Goal: Task Accomplishment & Management: Manage account settings

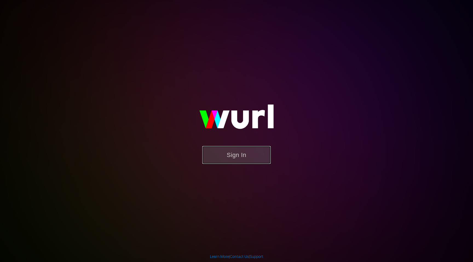
click at [232, 161] on button "Sign In" at bounding box center [236, 155] width 68 height 18
click at [253, 160] on button "Sign In" at bounding box center [236, 155] width 68 height 18
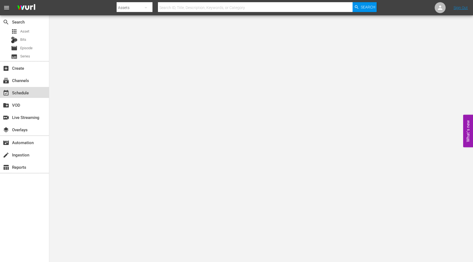
click at [24, 94] on div "event_available Schedule" at bounding box center [15, 92] width 31 height 5
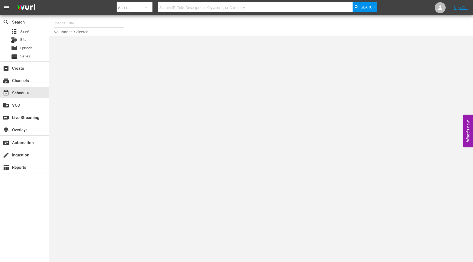
click at [104, 24] on input "text" at bounding box center [89, 23] width 70 height 13
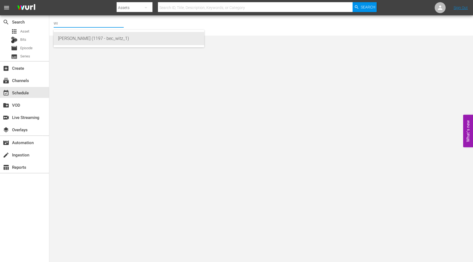
click at [113, 39] on div "WITZ (1197 - bec_witz_1)" at bounding box center [129, 38] width 142 height 13
type input "WITZ (1197 - bec_witz_1)"
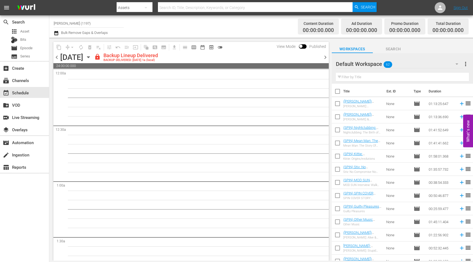
click at [58, 57] on span "chevron_left" at bounding box center [56, 57] width 7 height 7
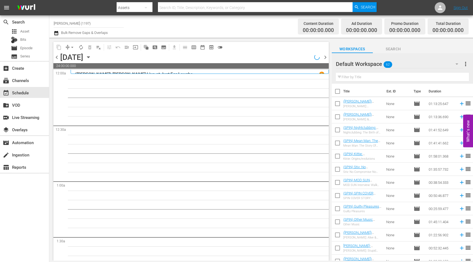
click at [71, 23] on input "[PERSON_NAME] (1197)" at bounding box center [89, 23] width 70 height 13
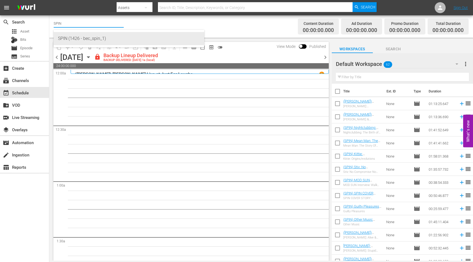
click at [64, 39] on div "SPIN (1426 - bec_spin_1)" at bounding box center [129, 38] width 142 height 13
type input "SPIN (1426 - bec_spin_1)"
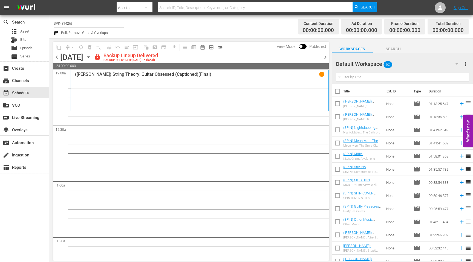
click at [326, 58] on span "chevron_right" at bounding box center [325, 57] width 7 height 7
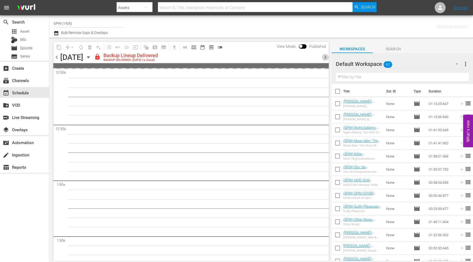
click at [326, 58] on span "chevron_right" at bounding box center [325, 57] width 7 height 7
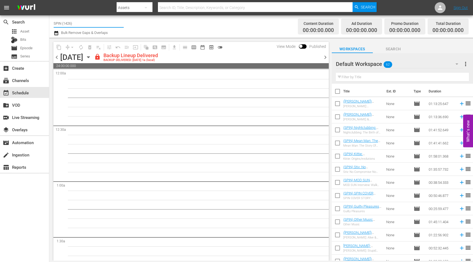
click at [73, 24] on input "SPIN (1426)" at bounding box center [89, 23] width 70 height 13
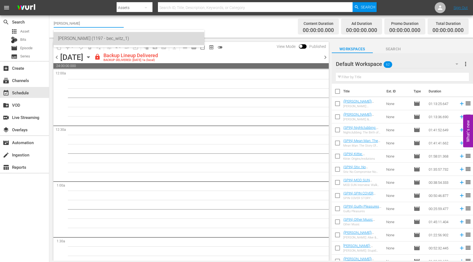
click at [73, 39] on div "[PERSON_NAME] (1197 - bec_witz_1)" at bounding box center [129, 38] width 142 height 13
type input "[PERSON_NAME] (1197 - bec_witz_1)"
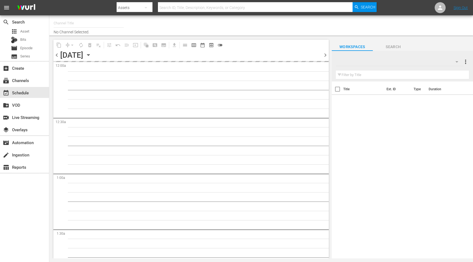
type input "[PERSON_NAME] (1197)"
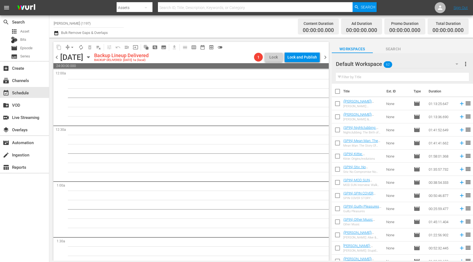
click at [59, 56] on span "chevron_left" at bounding box center [56, 57] width 7 height 7
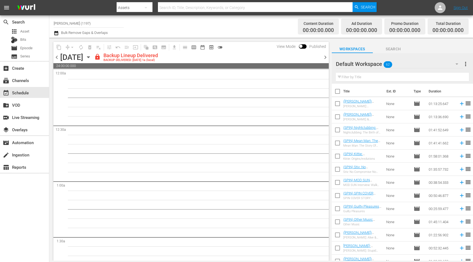
click at [324, 58] on span "chevron_right" at bounding box center [325, 57] width 7 height 7
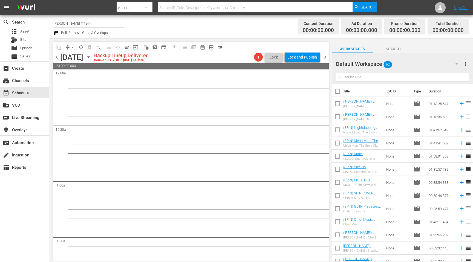
click at [90, 57] on icon "button" at bounding box center [88, 57] width 2 height 1
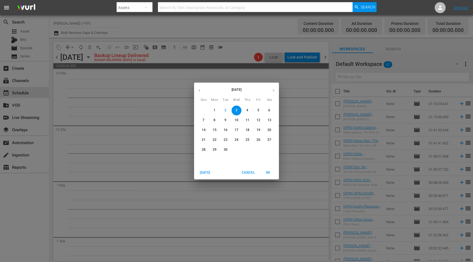
click at [199, 91] on icon "button" at bounding box center [199, 91] width 1 height 2
click at [237, 150] on p "27" at bounding box center [237, 150] width 4 height 5
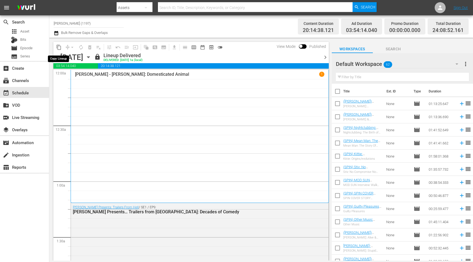
click at [59, 45] on span "content_copy" at bounding box center [58, 47] width 5 height 5
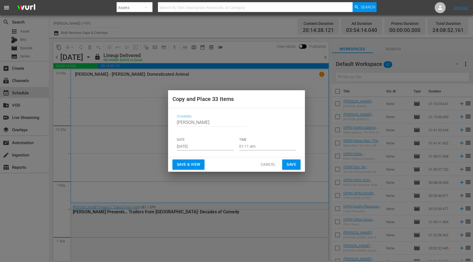
click at [200, 145] on input "[DATE]" at bounding box center [205, 146] width 57 height 8
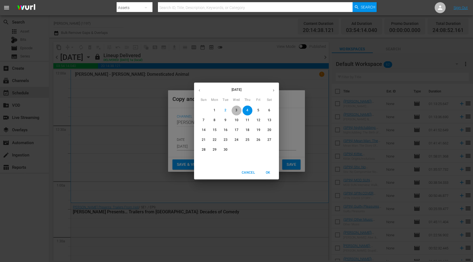
click at [237, 112] on p "3" at bounding box center [236, 110] width 2 height 5
type input "Sep 3rd 2025"
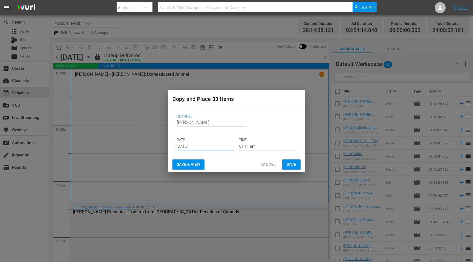
click at [192, 165] on span "Save & View" at bounding box center [188, 164] width 23 height 7
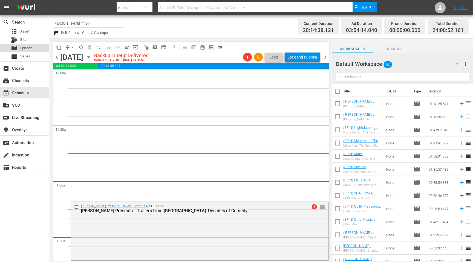
click at [27, 49] on span "Episode" at bounding box center [26, 47] width 12 height 5
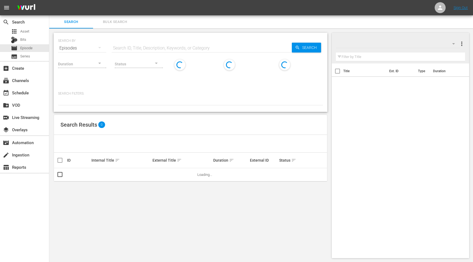
click at [198, 44] on input "text" at bounding box center [202, 48] width 180 height 13
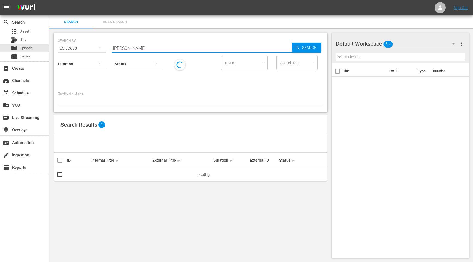
type input "WITZ"
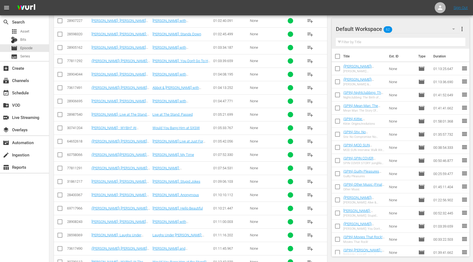
scroll to position [1215, 0]
click at [309, 208] on span "playlist_add" at bounding box center [310, 208] width 7 height 7
click at [31, 95] on div "event_available Schedule" at bounding box center [24, 92] width 49 height 11
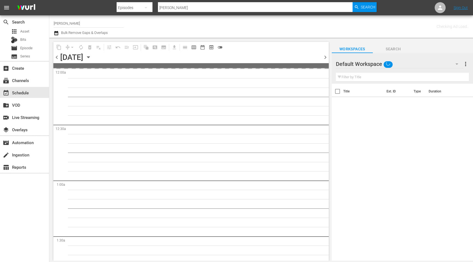
click at [384, 82] on hr at bounding box center [402, 81] width 133 height 0
click at [385, 79] on input "text" at bounding box center [402, 77] width 133 height 9
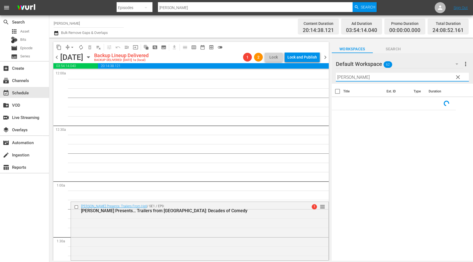
type input "andrew"
click at [460, 77] on span "clear" at bounding box center [458, 77] width 7 height 7
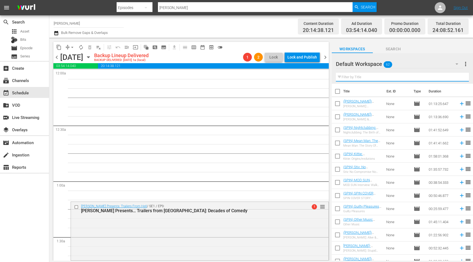
click at [418, 78] on input "text" at bounding box center [402, 77] width 133 height 9
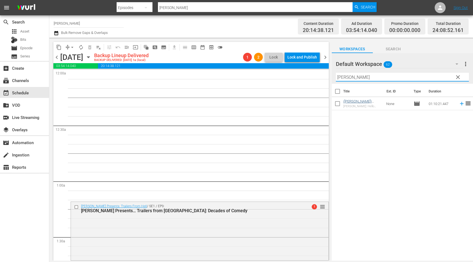
type input "andrew"
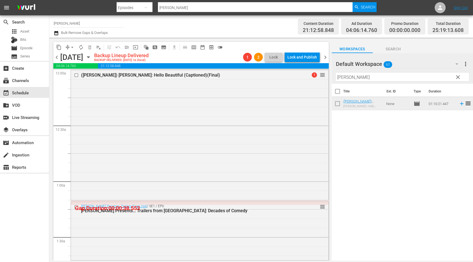
click at [327, 56] on span "chevron_right" at bounding box center [325, 57] width 7 height 7
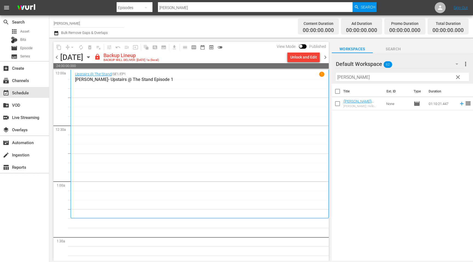
click at [303, 60] on div "Unlock and Edit" at bounding box center [303, 57] width 27 height 10
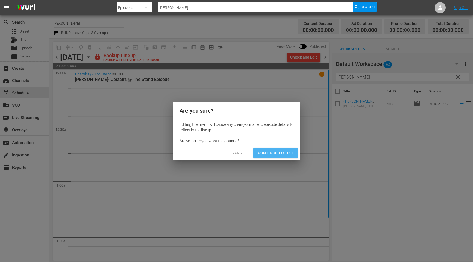
click at [286, 151] on span "Continue to Edit" at bounding box center [276, 153] width 36 height 7
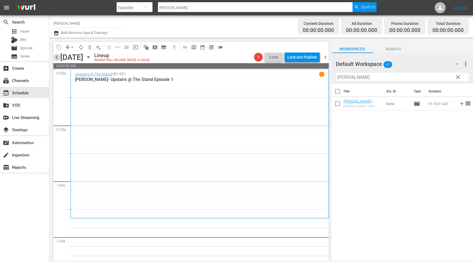
click at [55, 55] on span "chevron_left" at bounding box center [56, 57] width 7 height 7
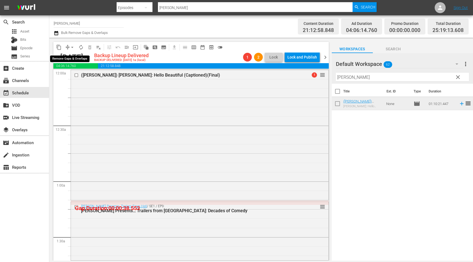
click at [70, 48] on span "arrow_drop_down" at bounding box center [72, 47] width 5 height 5
click at [86, 68] on li "Align to First Episode" at bounding box center [72, 67] width 45 height 9
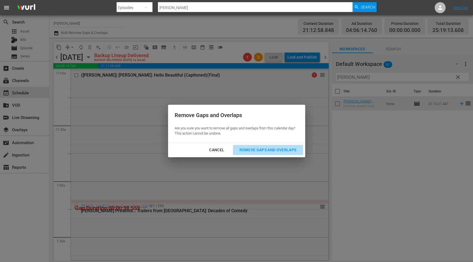
click at [277, 148] on div "Remove Gaps and Overlaps" at bounding box center [267, 150] width 65 height 7
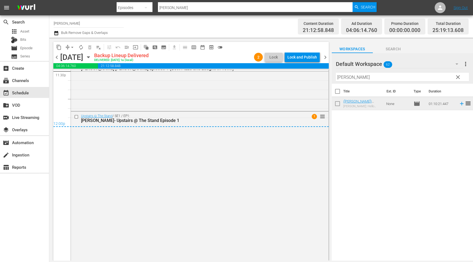
scroll to position [2637, 0]
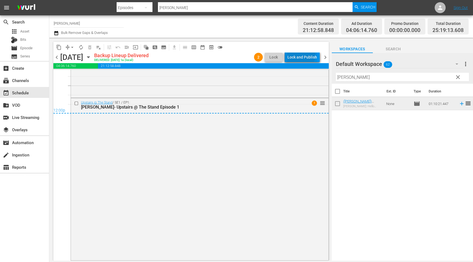
click at [292, 54] on div "Lock and Publish" at bounding box center [303, 57] width 30 height 10
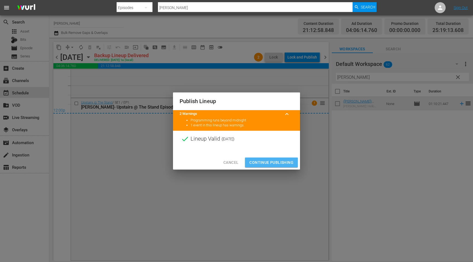
click at [260, 163] on span "Continue Publishing" at bounding box center [271, 162] width 44 height 7
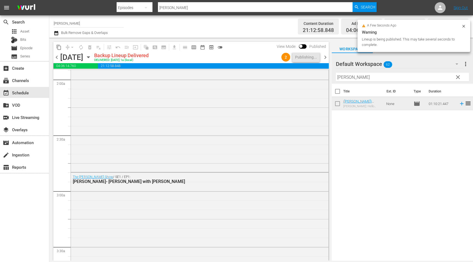
scroll to position [0, 0]
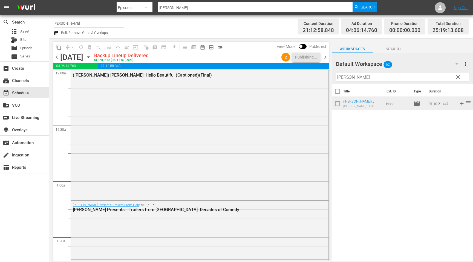
click at [58, 56] on span "chevron_left" at bounding box center [56, 57] width 7 height 7
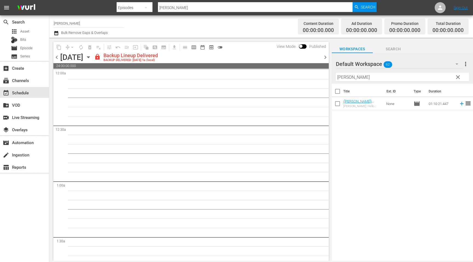
click at [57, 55] on span "chevron_left" at bounding box center [56, 57] width 7 height 7
click at [56, 56] on span "chevron_left" at bounding box center [56, 57] width 7 height 7
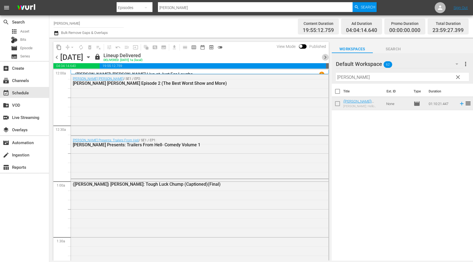
click at [324, 57] on span "chevron_right" at bounding box center [325, 57] width 7 height 7
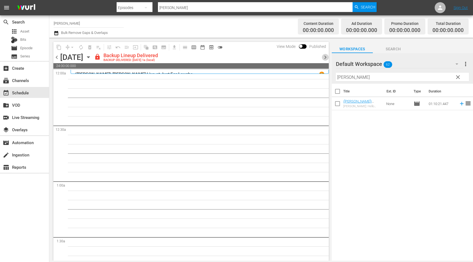
click at [323, 58] on span "chevron_right" at bounding box center [325, 57] width 7 height 7
click at [327, 58] on span "chevron_right" at bounding box center [325, 57] width 7 height 7
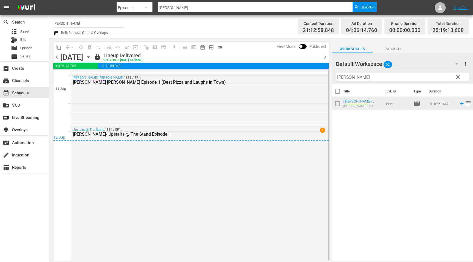
scroll to position [2637, 0]
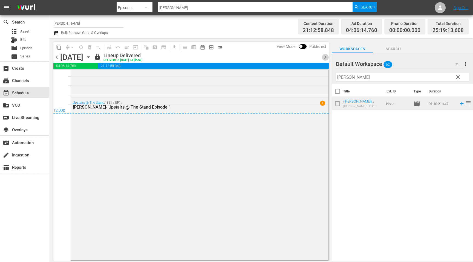
click at [324, 59] on span "chevron_right" at bounding box center [325, 57] width 7 height 7
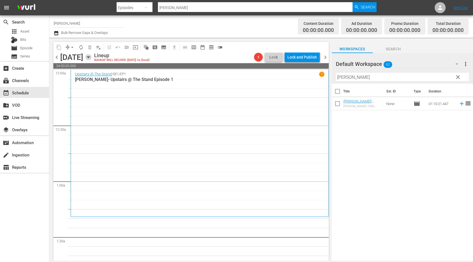
click at [91, 57] on icon "button" at bounding box center [88, 57] width 6 height 6
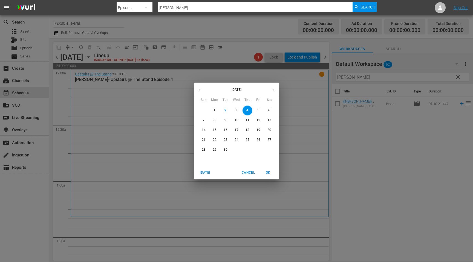
click at [201, 92] on icon "button" at bounding box center [199, 90] width 4 height 4
click at [249, 150] on p "28" at bounding box center [248, 150] width 4 height 5
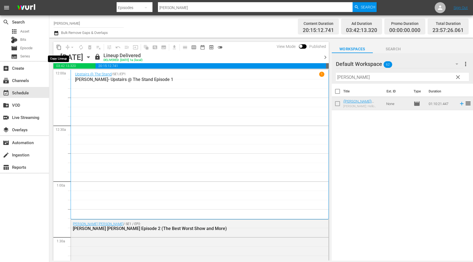
click at [58, 46] on span "content_copy" at bounding box center [58, 47] width 5 height 5
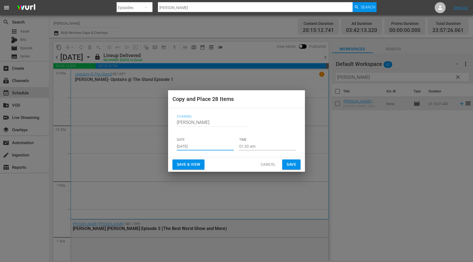
click at [194, 147] on input "[DATE]" at bounding box center [205, 146] width 57 height 8
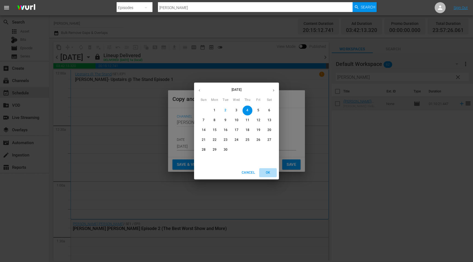
click at [268, 174] on span "OK" at bounding box center [267, 173] width 13 height 6
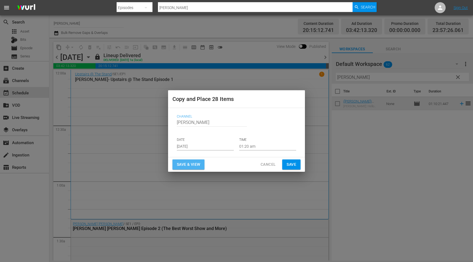
click at [193, 166] on span "Save & View" at bounding box center [188, 164] width 23 height 7
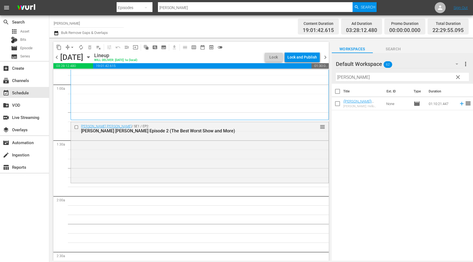
scroll to position [96, 0]
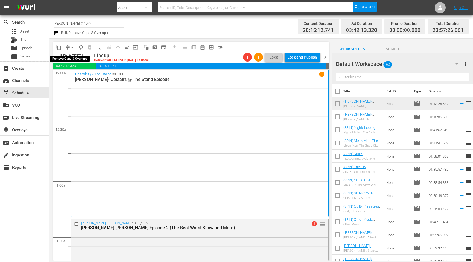
click at [70, 45] on span "arrow_drop_down" at bounding box center [72, 47] width 5 height 5
click at [85, 77] on li "Align to End of Previous Day" at bounding box center [73, 76] width 58 height 9
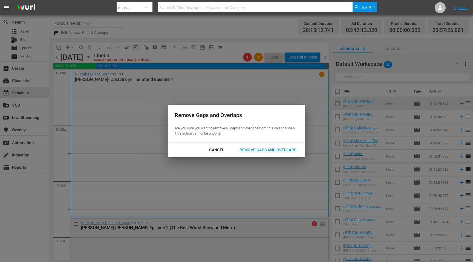
click at [260, 146] on button "Remove Gaps and Overlaps" at bounding box center [268, 150] width 70 height 10
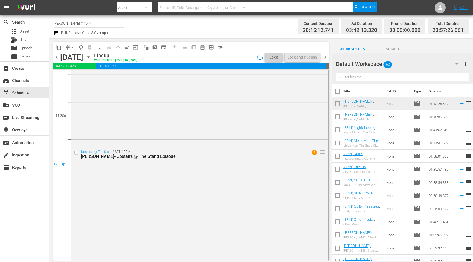
scroll to position [2633, 0]
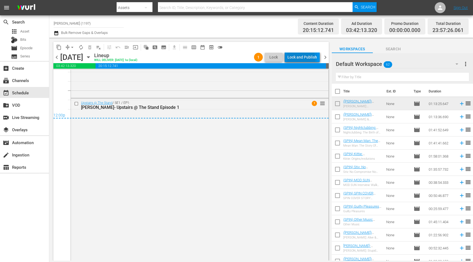
click at [291, 61] on div "Lock and Publish" at bounding box center [303, 57] width 30 height 10
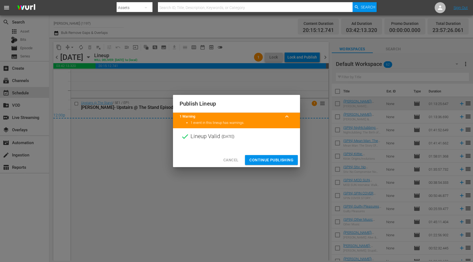
click at [262, 159] on span "Continue Publishing" at bounding box center [271, 160] width 44 height 7
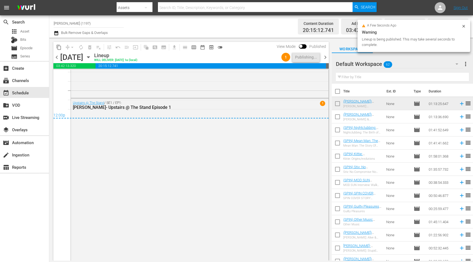
click at [56, 55] on span "chevron_left" at bounding box center [56, 57] width 7 height 7
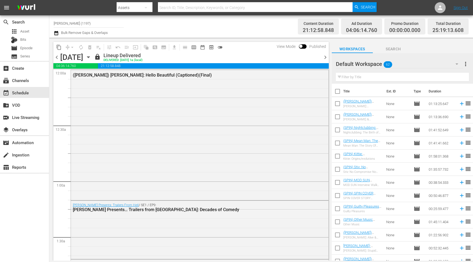
click at [59, 59] on span "chevron_left" at bounding box center [56, 57] width 7 height 7
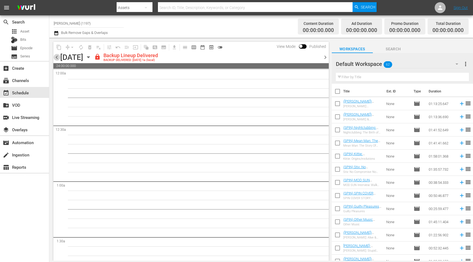
click at [53, 56] on span "chevron_left" at bounding box center [56, 57] width 7 height 7
click at [325, 56] on span "chevron_right" at bounding box center [325, 57] width 7 height 7
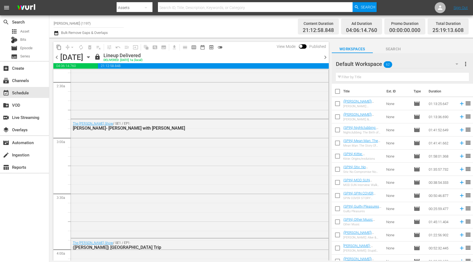
scroll to position [295, 0]
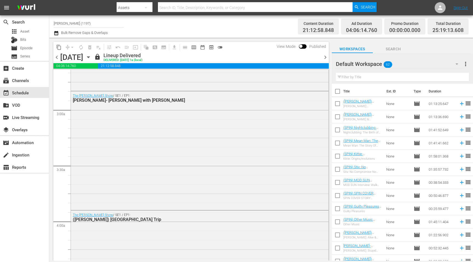
click at [323, 54] on span "chevron_right" at bounding box center [325, 57] width 7 height 7
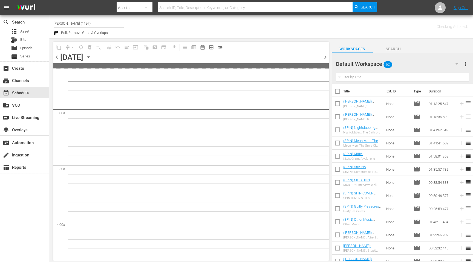
scroll to position [304, 0]
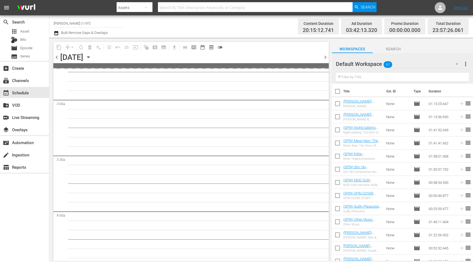
click at [95, 25] on input "[PERSON_NAME] (1197)" at bounding box center [89, 23] width 70 height 13
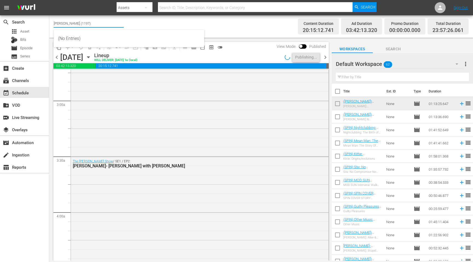
click at [95, 25] on input "[PERSON_NAME] (1197)" at bounding box center [89, 23] width 70 height 13
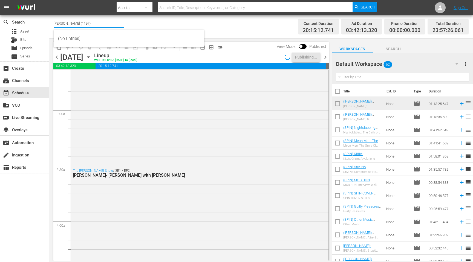
click at [95, 25] on input "[PERSON_NAME] (1197)" at bounding box center [89, 23] width 70 height 13
type input "SPIN"
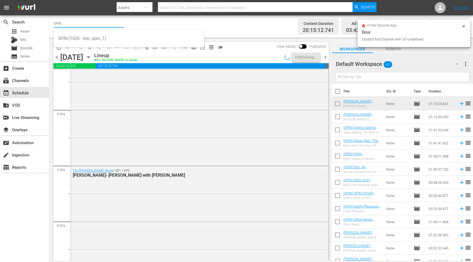
click at [75, 24] on input "SPIN" at bounding box center [89, 23] width 70 height 13
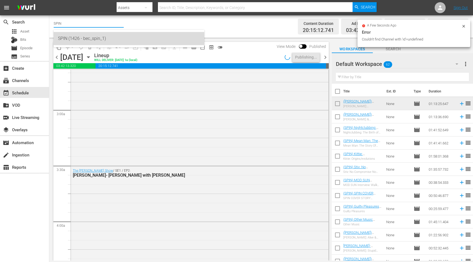
click at [79, 40] on div "SPIN (1426 - bec_spin_1)" at bounding box center [129, 38] width 142 height 13
type input "SPIN (1426 - bec_spin_1)"
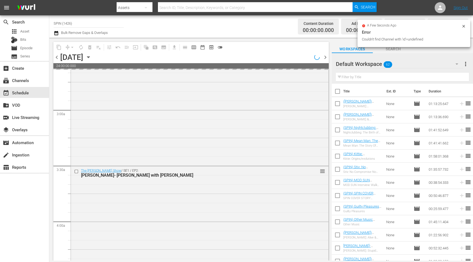
click at [464, 26] on icon at bounding box center [463, 26] width 2 height 2
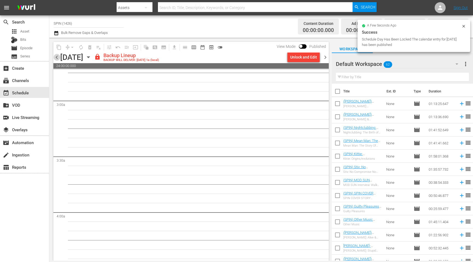
click at [56, 56] on span "chevron_left" at bounding box center [56, 57] width 7 height 7
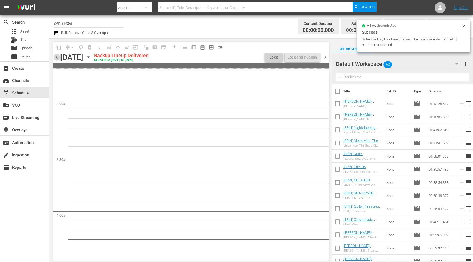
click at [56, 56] on span "chevron_left" at bounding box center [56, 57] width 7 height 7
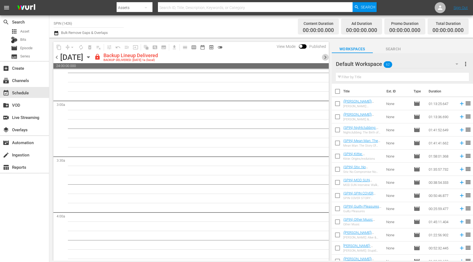
click at [326, 57] on span "chevron_right" at bounding box center [325, 57] width 7 height 7
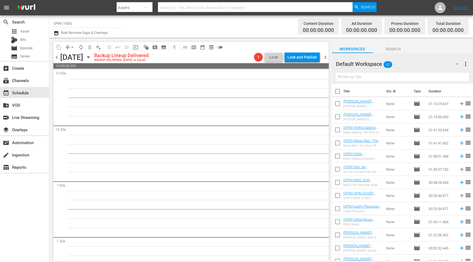
click at [91, 58] on icon "button" at bounding box center [88, 57] width 6 height 6
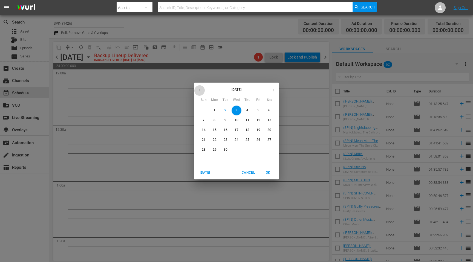
click at [198, 91] on icon "button" at bounding box center [199, 90] width 4 height 4
click at [236, 149] on p "27" at bounding box center [237, 150] width 4 height 5
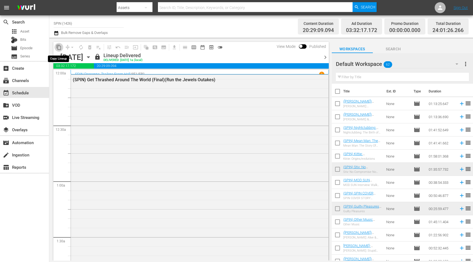
click at [59, 48] on span "content_copy" at bounding box center [58, 47] width 5 height 5
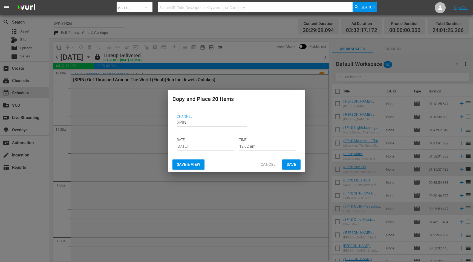
drag, startPoint x: 205, startPoint y: 141, endPoint x: 202, endPoint y: 143, distance: 3.5
click at [204, 142] on p "DATE" at bounding box center [205, 140] width 57 height 5
click at [202, 143] on input "[DATE]" at bounding box center [205, 146] width 57 height 8
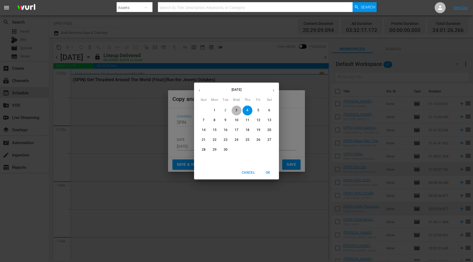
click at [237, 111] on p "3" at bounding box center [236, 110] width 2 height 5
type input "Sep 3rd 2025"
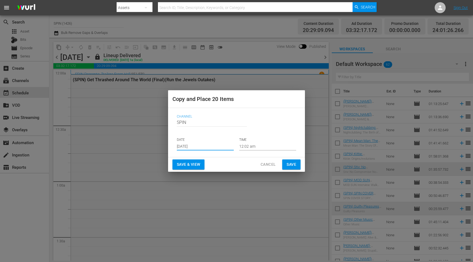
click at [193, 168] on span "Save & View" at bounding box center [188, 164] width 23 height 7
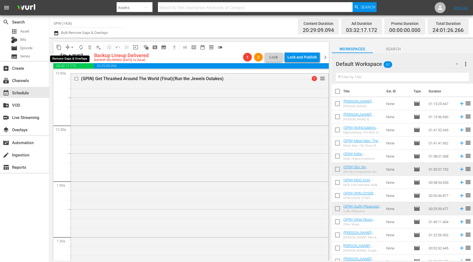
click at [69, 47] on button "arrow_drop_down" at bounding box center [72, 47] width 9 height 9
click at [70, 66] on li "Align to First Episode" at bounding box center [72, 67] width 45 height 9
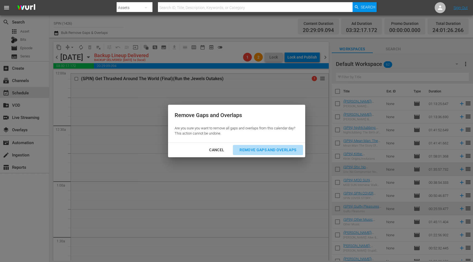
click at [286, 152] on div "Remove Gaps and Overlaps" at bounding box center [267, 150] width 65 height 7
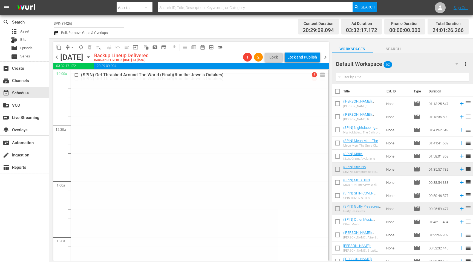
drag, startPoint x: 322, startPoint y: 78, endPoint x: 323, endPoint y: 74, distance: 4.1
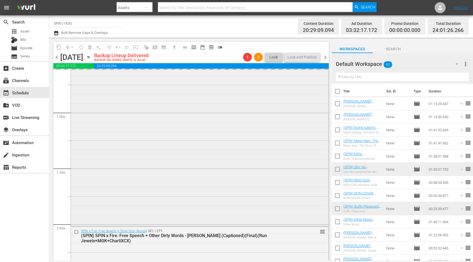
scroll to position [94, 0]
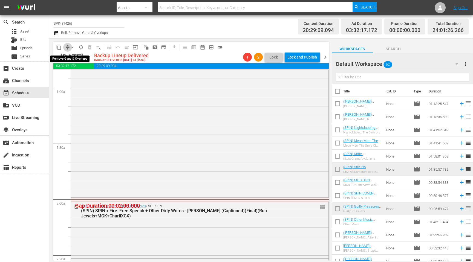
click at [66, 48] on span "compress" at bounding box center [67, 47] width 5 height 5
click at [71, 45] on span "arrow_drop_down" at bounding box center [72, 47] width 5 height 5
click at [81, 67] on li "Align to First Episode" at bounding box center [72, 67] width 45 height 9
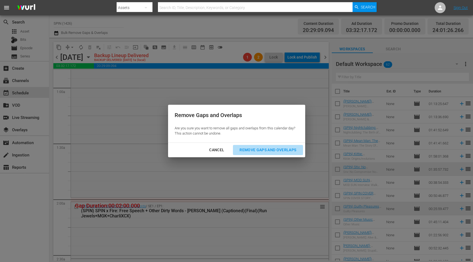
click at [266, 150] on div "Remove Gaps and Overlaps" at bounding box center [267, 150] width 65 height 7
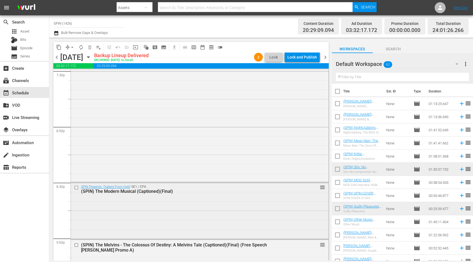
scroll to position [2493, 0]
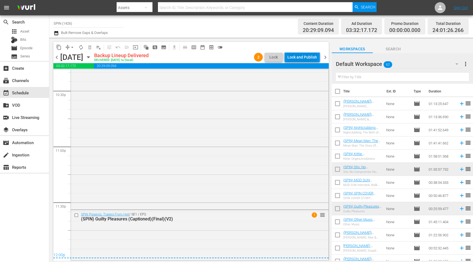
click at [313, 60] on div "Lock and Publish" at bounding box center [303, 57] width 30 height 10
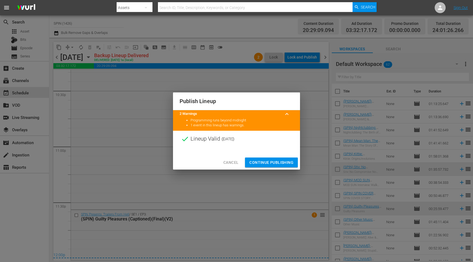
drag, startPoint x: 269, startPoint y: 161, endPoint x: 261, endPoint y: 146, distance: 16.8
click at [269, 160] on span "Continue Publishing" at bounding box center [271, 162] width 44 height 7
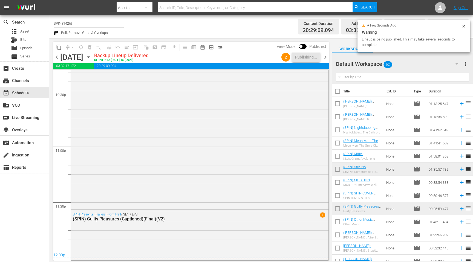
click at [325, 53] on div "chevron_left Wednesday, September 3rd September 3rd Backup Lineup Delivered DEL…" at bounding box center [190, 58] width 275 height 11
click at [324, 56] on span "chevron_right" at bounding box center [325, 57] width 7 height 7
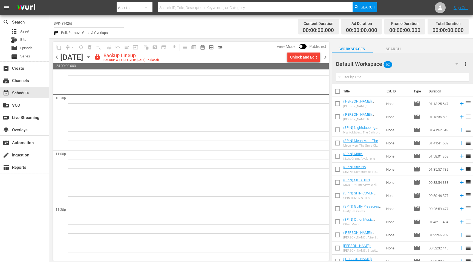
scroll to position [2490, 0]
click at [308, 57] on div "Unlock and Edit" at bounding box center [303, 57] width 27 height 10
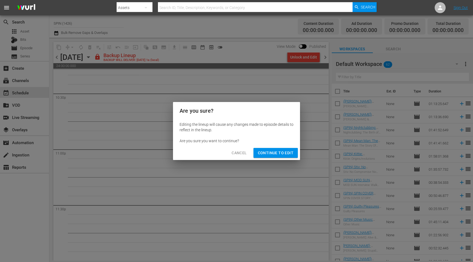
drag, startPoint x: 272, startPoint y: 154, endPoint x: 268, endPoint y: 148, distance: 8.0
click at [271, 150] on span "Continue to Edit" at bounding box center [276, 153] width 36 height 7
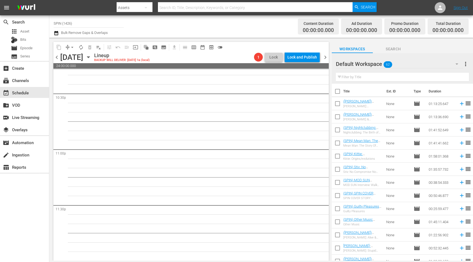
click at [91, 60] on icon "button" at bounding box center [88, 57] width 6 height 6
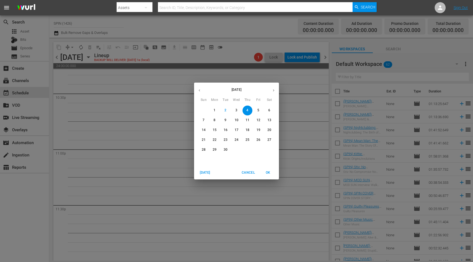
click at [201, 90] on icon "button" at bounding box center [199, 90] width 4 height 4
click at [246, 150] on p "28" at bounding box center [248, 150] width 4 height 5
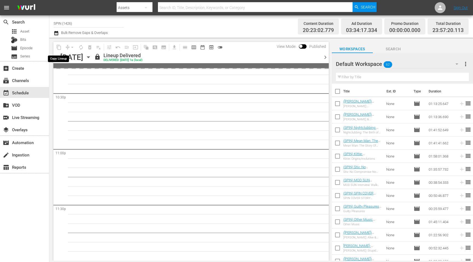
scroll to position [2390, 0]
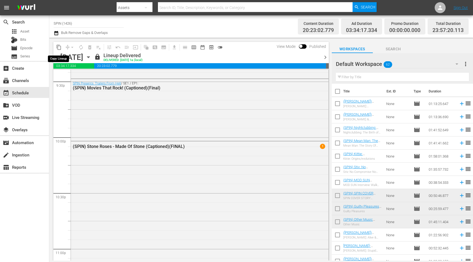
click at [58, 47] on span "content_copy" at bounding box center [58, 47] width 5 height 5
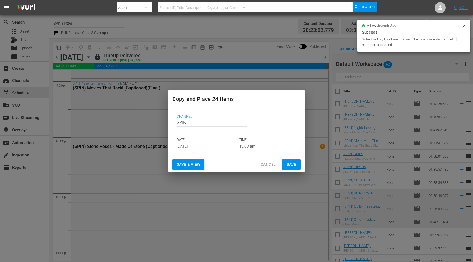
click at [190, 149] on input "[DATE]" at bounding box center [205, 146] width 57 height 8
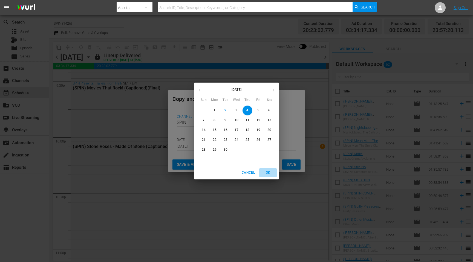
click at [266, 173] on span "OK" at bounding box center [267, 173] width 13 height 6
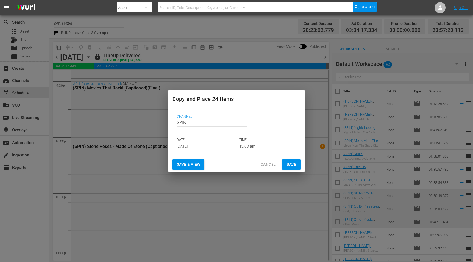
click at [184, 167] on span "Save & View" at bounding box center [188, 164] width 23 height 7
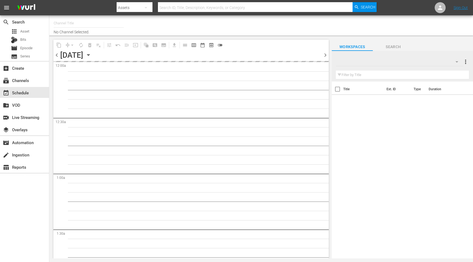
type input "SPIN (1426)"
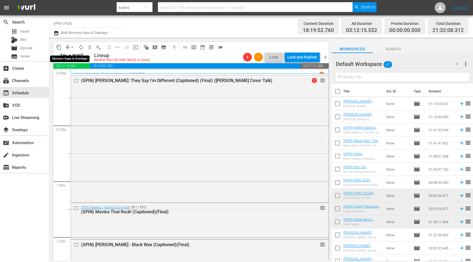
click at [66, 47] on span "compress" at bounding box center [67, 47] width 5 height 5
click at [70, 47] on span "arrow_drop_down" at bounding box center [72, 47] width 5 height 5
click at [76, 75] on li "Align to End of Previous Day" at bounding box center [73, 76] width 58 height 9
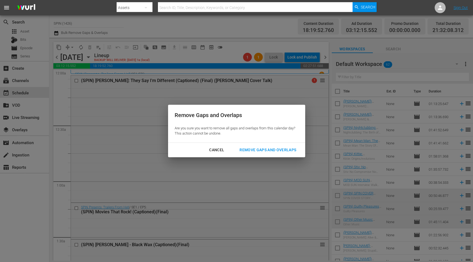
click at [281, 151] on div "Remove Gaps and Overlaps" at bounding box center [267, 150] width 65 height 7
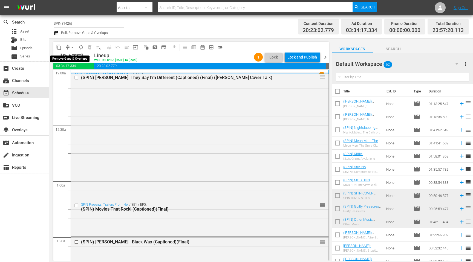
click at [70, 47] on span "arrow_drop_down" at bounding box center [72, 47] width 5 height 5
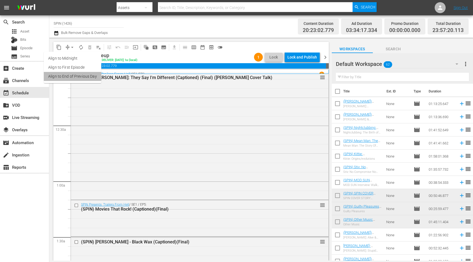
click at [74, 78] on li "Align to End of Previous Day" at bounding box center [73, 76] width 58 height 9
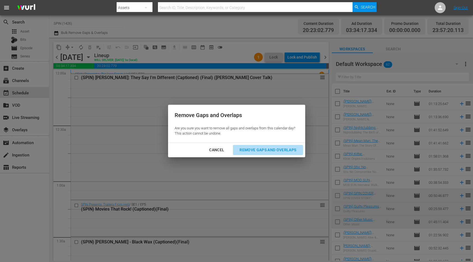
click at [258, 153] on div "Remove Gaps and Overlaps" at bounding box center [267, 150] width 65 height 7
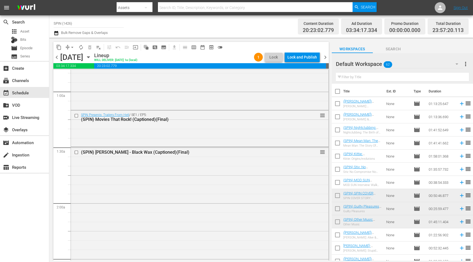
scroll to position [90, 0]
click at [91, 58] on icon "button" at bounding box center [88, 57] width 6 height 6
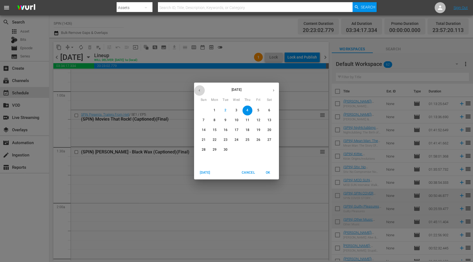
click at [200, 92] on icon "button" at bounding box center [199, 90] width 4 height 4
click at [257, 150] on p "29" at bounding box center [259, 150] width 4 height 5
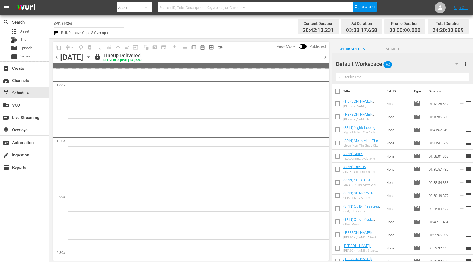
scroll to position [90, 0]
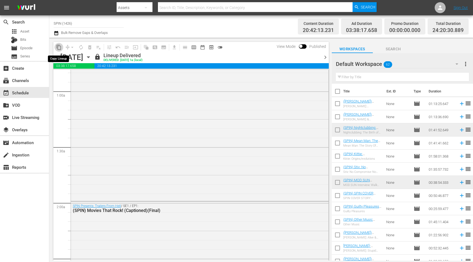
click at [57, 47] on span "content_copy" at bounding box center [58, 47] width 5 height 5
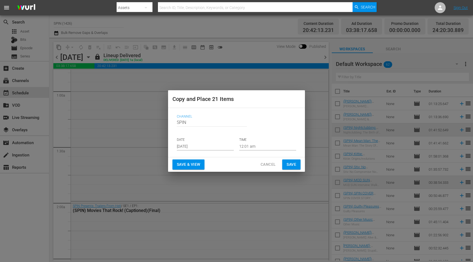
click at [193, 146] on input "[DATE]" at bounding box center [205, 146] width 57 height 8
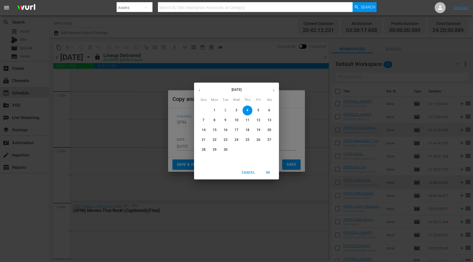
click at [261, 109] on span "5" at bounding box center [259, 110] width 10 height 5
type input "[DATE]"
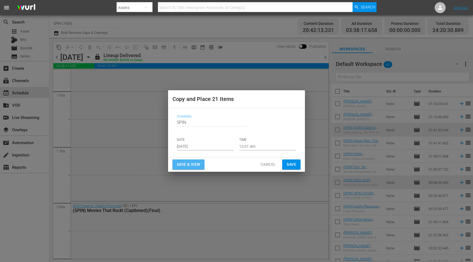
click at [193, 163] on span "Save & View" at bounding box center [188, 164] width 23 height 7
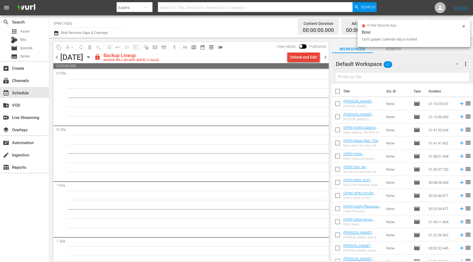
click at [311, 59] on div "Unlock and Edit" at bounding box center [303, 57] width 27 height 10
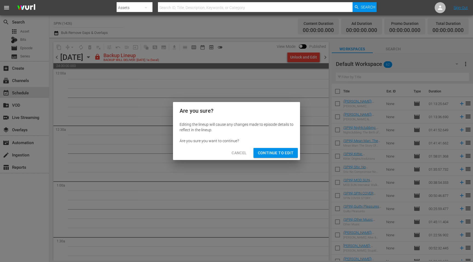
click at [288, 152] on span "Continue to Edit" at bounding box center [276, 153] width 36 height 7
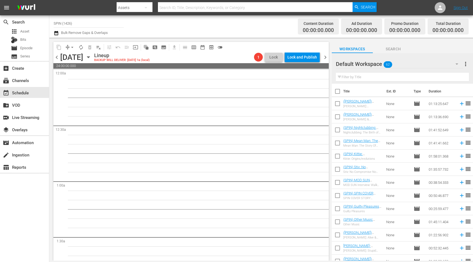
click at [91, 57] on icon "button" at bounding box center [88, 57] width 6 height 6
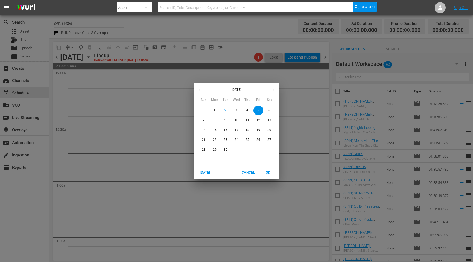
click at [202, 91] on button "button" at bounding box center [199, 90] width 11 height 11
click at [258, 151] on p "29" at bounding box center [259, 150] width 4 height 5
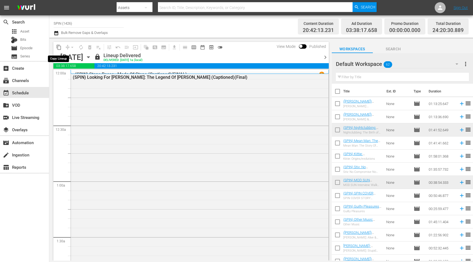
click at [59, 47] on span "content_copy" at bounding box center [58, 47] width 5 height 5
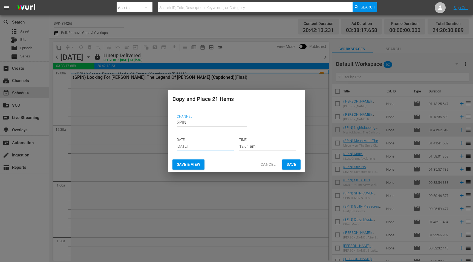
click at [195, 149] on input "[DATE]" at bounding box center [205, 146] width 57 height 8
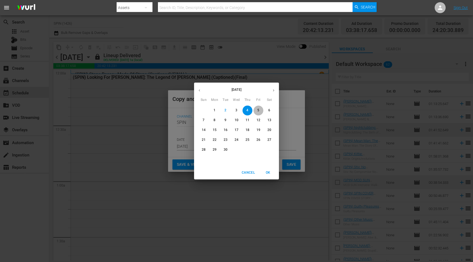
click at [259, 109] on p "5" at bounding box center [258, 110] width 2 height 5
type input "[DATE]"
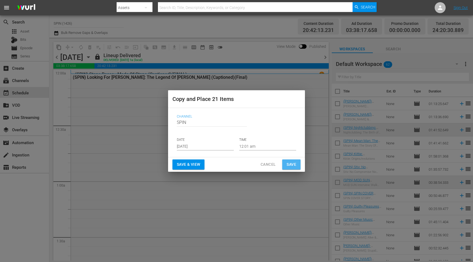
click at [288, 168] on span "Save" at bounding box center [292, 164] width 10 height 7
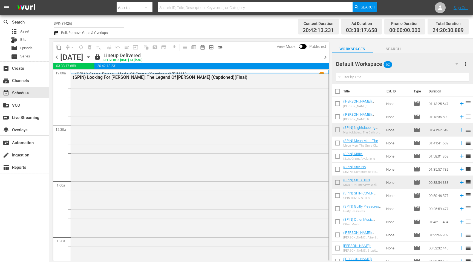
click at [91, 58] on icon "button" at bounding box center [88, 57] width 6 height 6
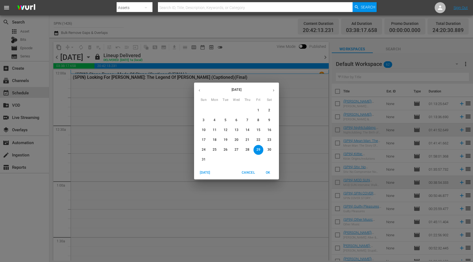
click at [270, 90] on button "button" at bounding box center [273, 90] width 11 height 11
click at [258, 111] on p "5" at bounding box center [258, 110] width 2 height 5
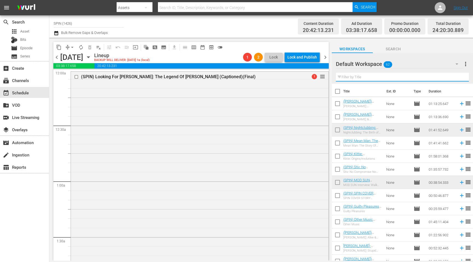
click at [416, 78] on input "text" at bounding box center [402, 77] width 133 height 9
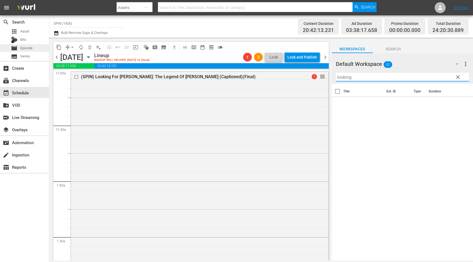
type input "looking"
click at [21, 46] on span "Episode" at bounding box center [26, 47] width 12 height 5
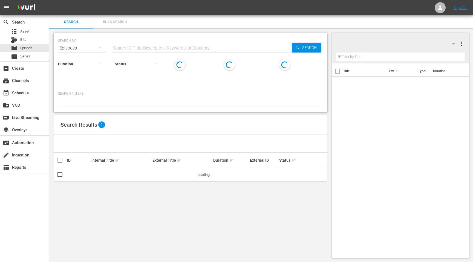
drag, startPoint x: 194, startPoint y: 47, endPoint x: 197, endPoint y: 45, distance: 4.0
click at [197, 45] on input "text" at bounding box center [202, 48] width 180 height 13
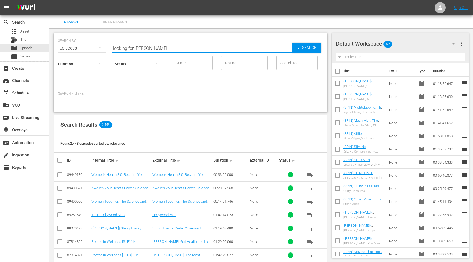
type input "looking for [PERSON_NAME]"
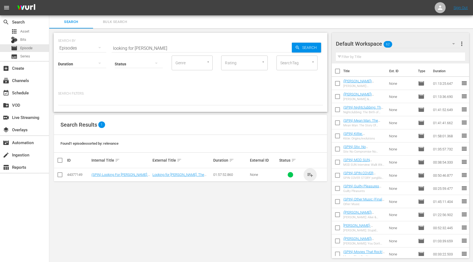
click at [311, 175] on span "playlist_add" at bounding box center [310, 175] width 7 height 7
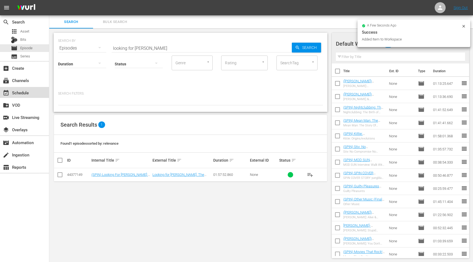
click at [32, 93] on div "event_available Schedule" at bounding box center [24, 92] width 49 height 11
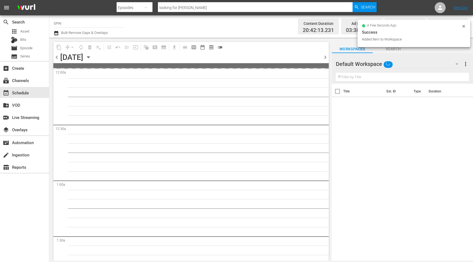
click at [57, 56] on span "chevron_left" at bounding box center [56, 57] width 7 height 7
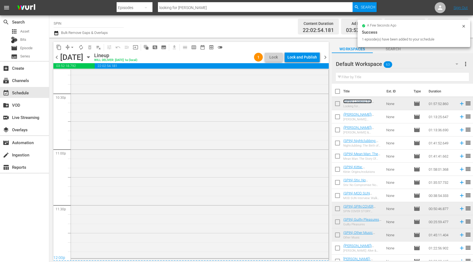
scroll to position [2493, 0]
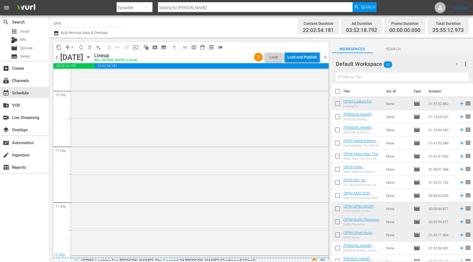
click at [303, 58] on div "Lock and Publish" at bounding box center [303, 57] width 30 height 10
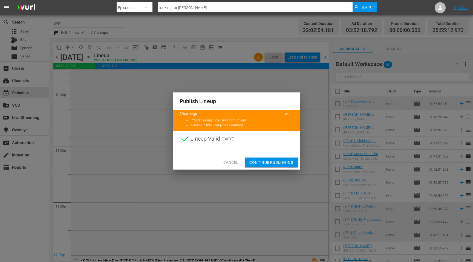
click at [280, 165] on span "Continue Publishing" at bounding box center [271, 162] width 44 height 7
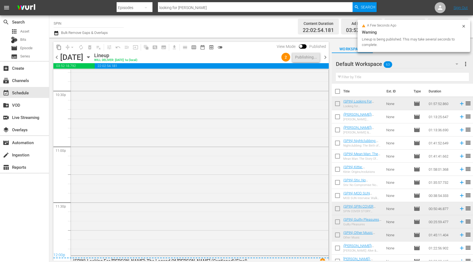
click at [58, 59] on span "chevron_left" at bounding box center [56, 57] width 7 height 7
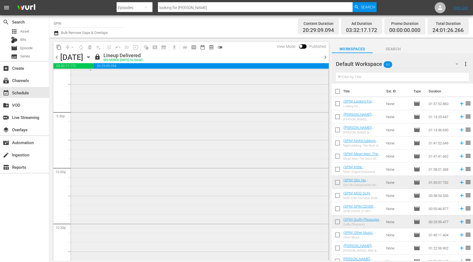
scroll to position [2493, 0]
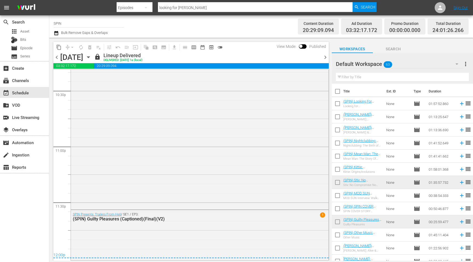
click at [326, 58] on span "chevron_right" at bounding box center [325, 57] width 7 height 7
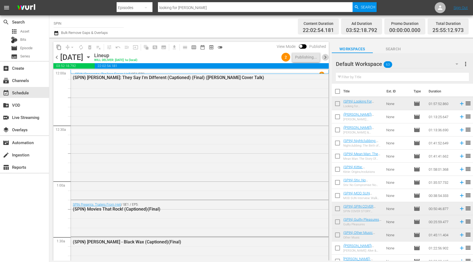
click at [324, 57] on span "chevron_right" at bounding box center [325, 57] width 7 height 7
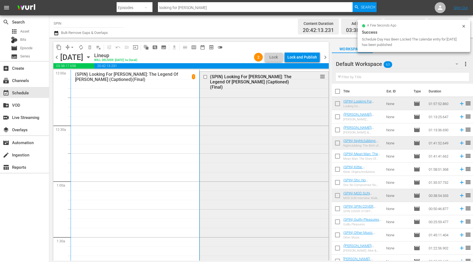
click at [205, 77] on input "checkbox" at bounding box center [206, 77] width 6 height 5
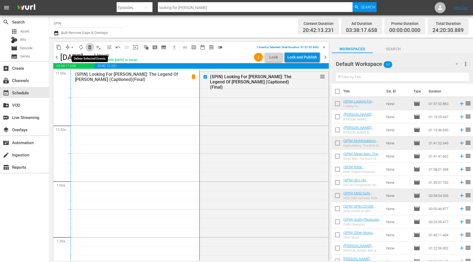
click at [90, 49] on span "delete_forever_outlined" at bounding box center [89, 47] width 5 height 5
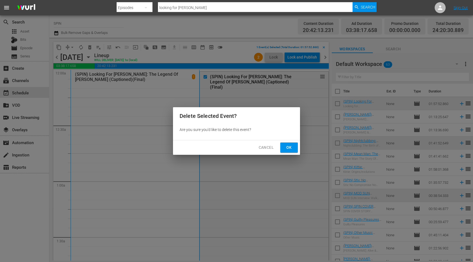
click at [289, 148] on span "Ok" at bounding box center [289, 147] width 9 height 7
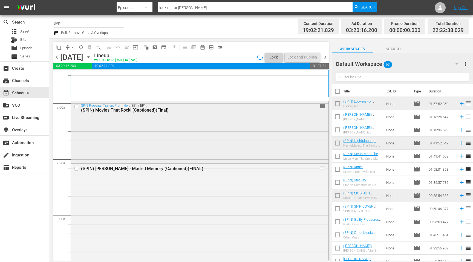
scroll to position [215, 0]
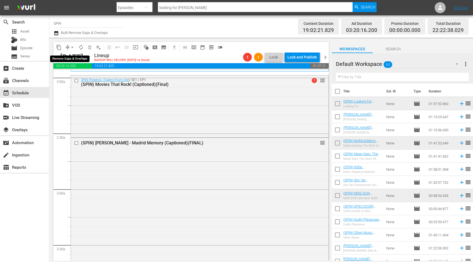
click at [69, 48] on button "arrow_drop_down" at bounding box center [72, 47] width 9 height 9
click at [87, 77] on li "Align to End of Previous Day" at bounding box center [73, 76] width 58 height 9
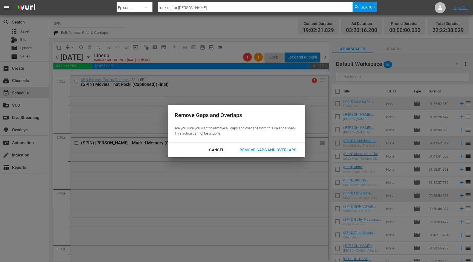
click at [268, 150] on div "Remove Gaps and Overlaps" at bounding box center [267, 150] width 65 height 7
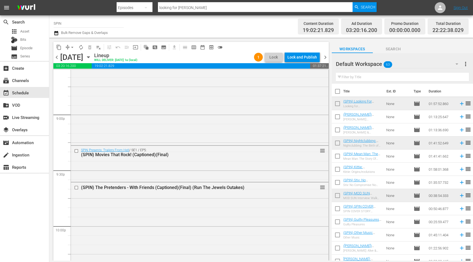
scroll to position [2526, 0]
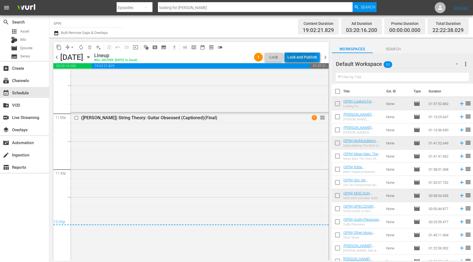
click at [302, 56] on div "Lock and Publish" at bounding box center [303, 57] width 30 height 10
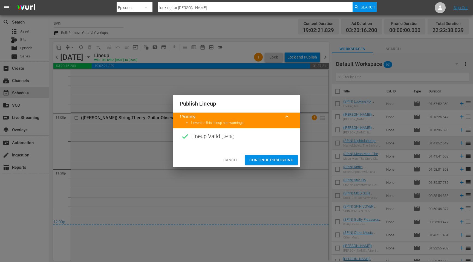
click at [269, 161] on span "Continue Publishing" at bounding box center [271, 160] width 44 height 7
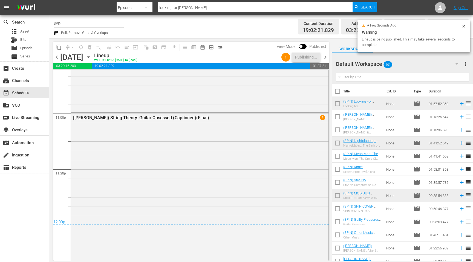
click at [58, 58] on span "chevron_left" at bounding box center [56, 57] width 7 height 7
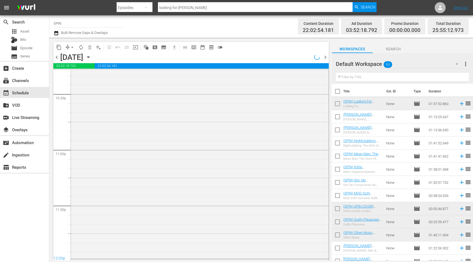
scroll to position [2544, 0]
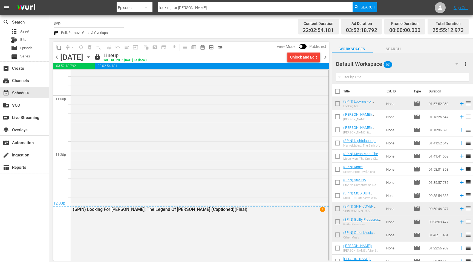
click at [58, 58] on span "chevron_left" at bounding box center [56, 57] width 7 height 7
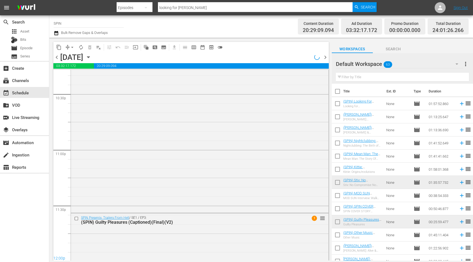
scroll to position [2493, 0]
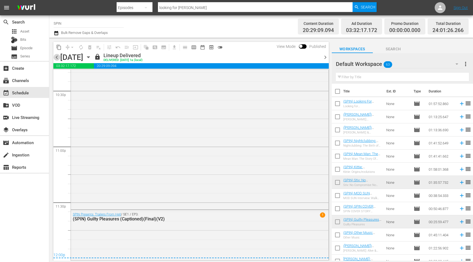
click at [58, 58] on span "chevron_left" at bounding box center [56, 57] width 7 height 7
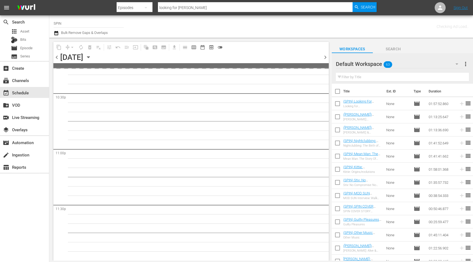
scroll to position [2489, 0]
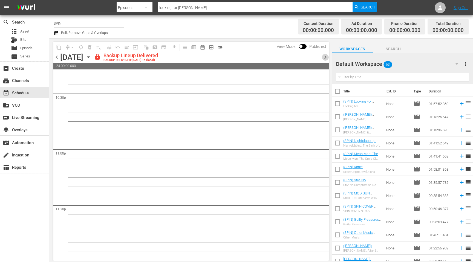
click at [327, 58] on span "chevron_right" at bounding box center [325, 57] width 7 height 7
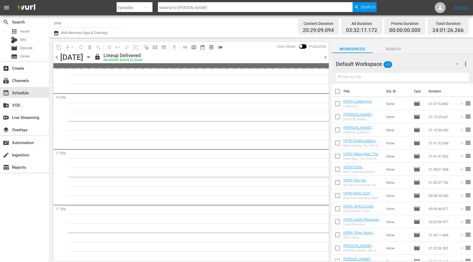
scroll to position [2493, 0]
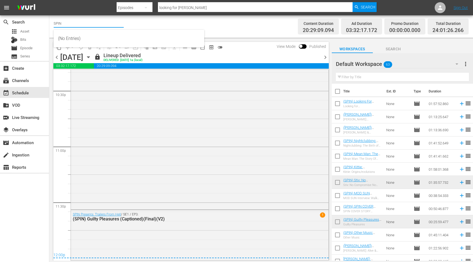
click at [94, 23] on input "SPIN" at bounding box center [89, 23] width 70 height 13
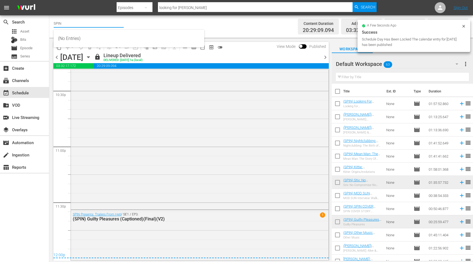
click at [94, 23] on input "SPIN" at bounding box center [89, 23] width 70 height 13
type input "W"
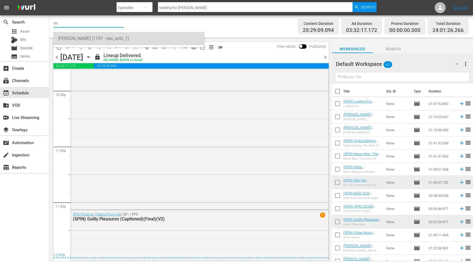
click at [74, 38] on div "[PERSON_NAME] (1197 - bec_witz_1)" at bounding box center [129, 38] width 142 height 13
type input "[PERSON_NAME] (1197 - bec_witz_1)"
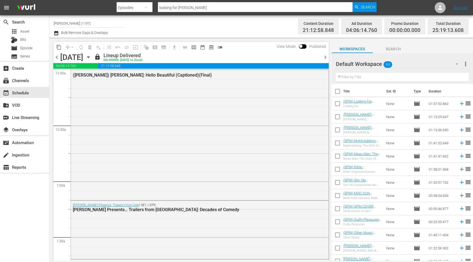
click at [95, 24] on input "[PERSON_NAME] (1197)" at bounding box center [89, 23] width 70 height 13
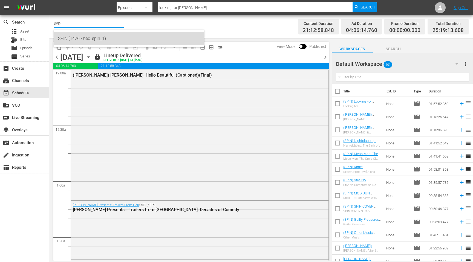
click at [99, 36] on div "SPIN (1426 - bec_spin_1)" at bounding box center [129, 38] width 142 height 13
type input "SPIN (1426 - bec_spin_1)"
